Goal: Information Seeking & Learning: Learn about a topic

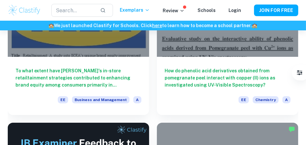
scroll to position [54, 0]
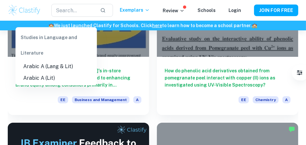
click at [0, 0] on input "Type a subject" at bounding box center [0, 0] width 0 height 0
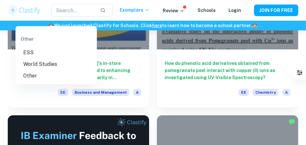
scroll to position [125, 0]
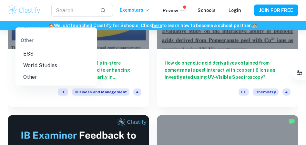
click at [54, 64] on li "World Studies" at bounding box center [55, 66] width 81 height 12
type input "World Studies"
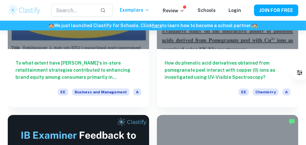
click at [0, 0] on button "Apply" at bounding box center [0, 0] width 0 height 0
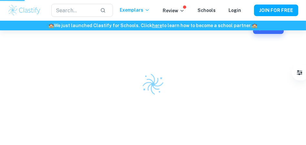
scroll to position [34, 0]
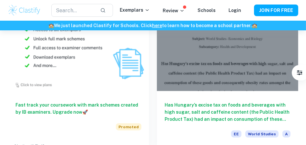
scroll to position [597, 0]
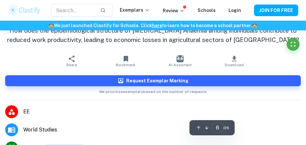
scroll to position [1265, 0]
type input "7"
